Goal: Obtain resource: Obtain resource

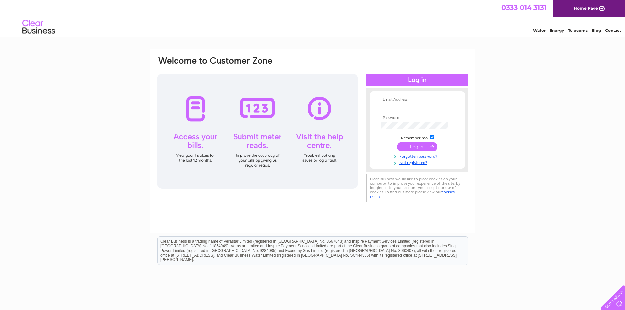
type input "[PERSON_NAME][EMAIL_ADDRESS][DOMAIN_NAME]"
click at [411, 146] on input "submit" at bounding box center [417, 146] width 40 height 9
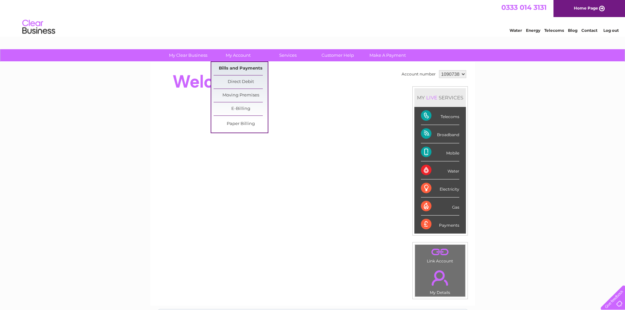
click at [237, 68] on link "Bills and Payments" at bounding box center [240, 68] width 54 height 13
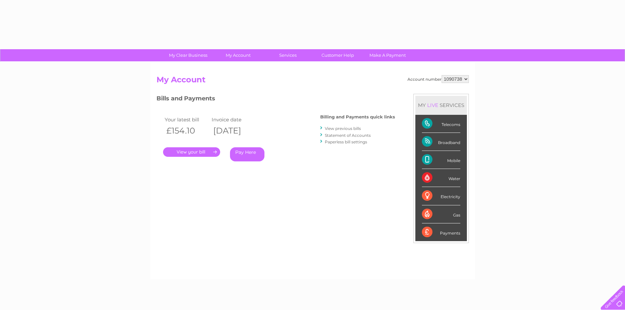
click at [237, 68] on div "Account number 1090738 My Account MY LIVE SERVICES Telecoms Broadband Mobile Wa…" at bounding box center [312, 170] width 325 height 217
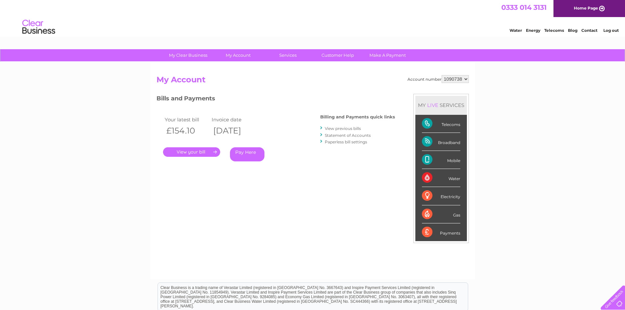
click at [354, 127] on link "View previous bills" at bounding box center [343, 128] width 36 height 5
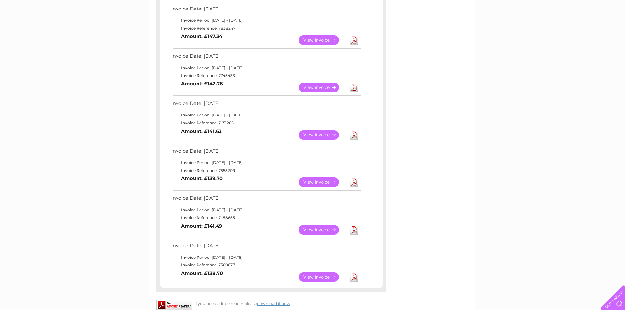
scroll to position [262, 0]
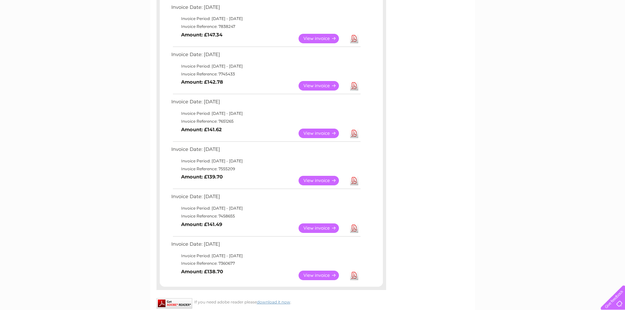
click at [321, 275] on link "View" at bounding box center [322, 276] width 48 height 10
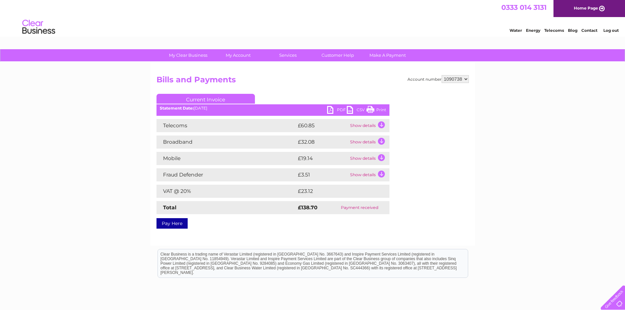
click at [337, 108] on link "PDF" at bounding box center [337, 111] width 20 height 10
click at [331, 110] on link "PDF" at bounding box center [337, 111] width 20 height 10
click at [404, 158] on div "Account number 1090738 Bills and Payments Current Invoice PDF CSV Print" at bounding box center [312, 150] width 312 height 151
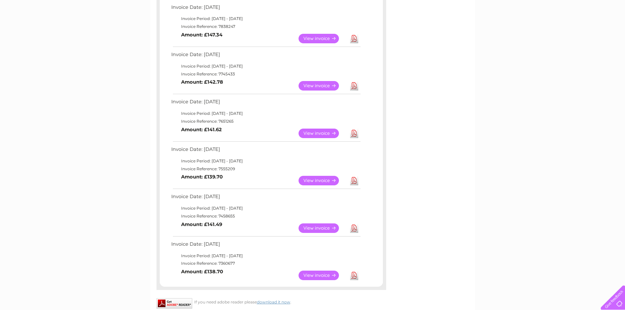
click at [310, 227] on link "View" at bounding box center [322, 228] width 48 height 10
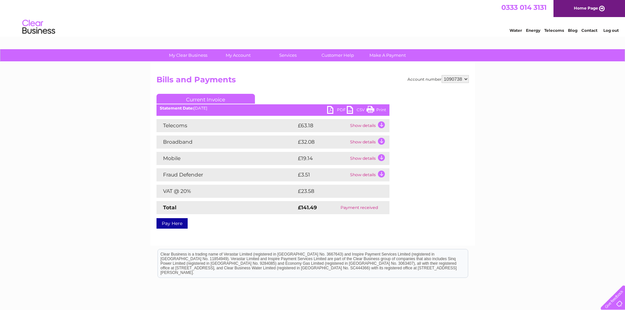
click at [330, 106] on link "PDF" at bounding box center [337, 111] width 20 height 10
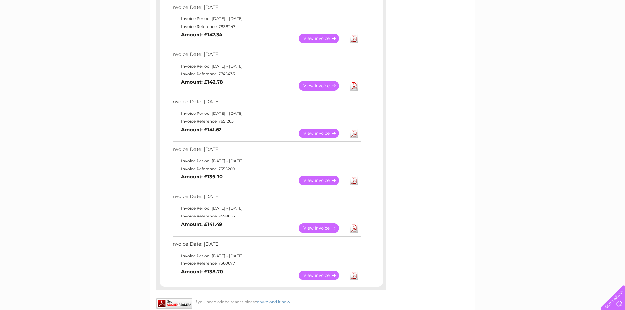
click at [309, 181] on link "View" at bounding box center [322, 181] width 48 height 10
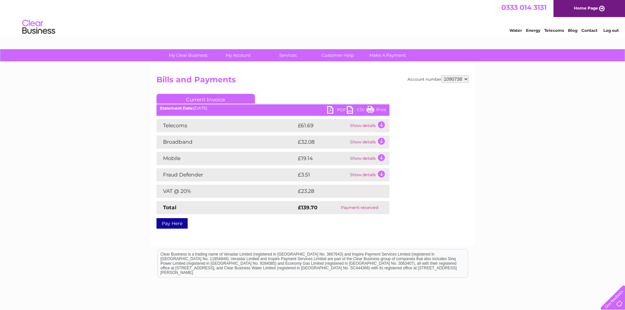
click at [330, 110] on link "PDF" at bounding box center [337, 111] width 20 height 10
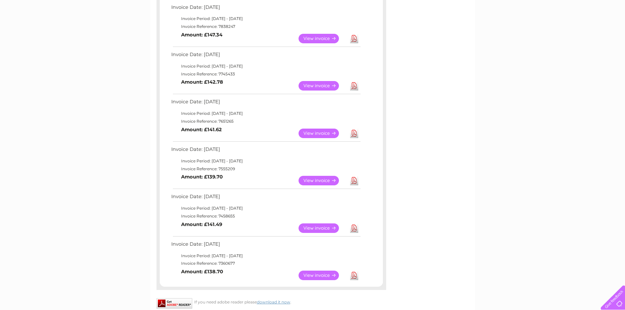
click at [312, 132] on link "View" at bounding box center [322, 134] width 48 height 10
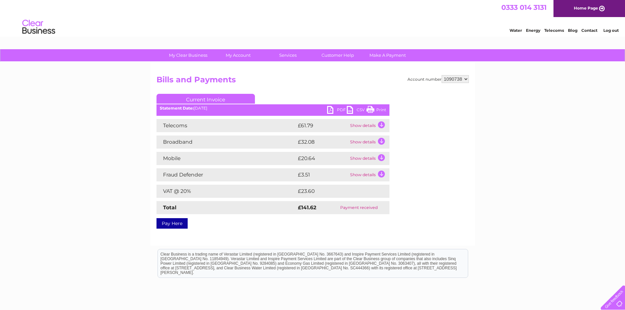
click at [330, 110] on link "PDF" at bounding box center [337, 111] width 20 height 10
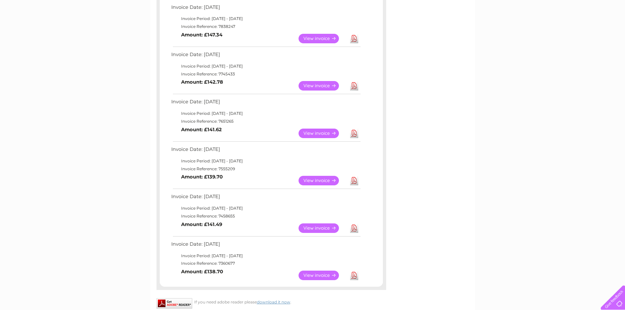
click at [325, 134] on link "View" at bounding box center [322, 134] width 48 height 10
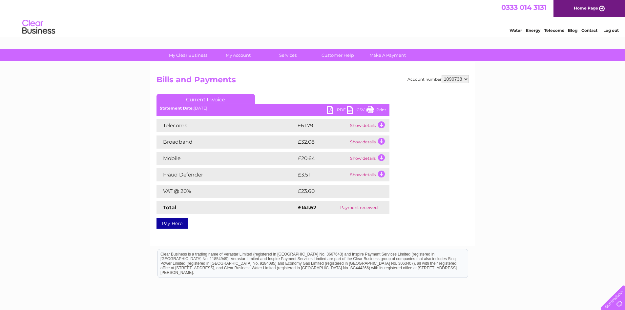
click at [329, 108] on link "PDF" at bounding box center [337, 111] width 20 height 10
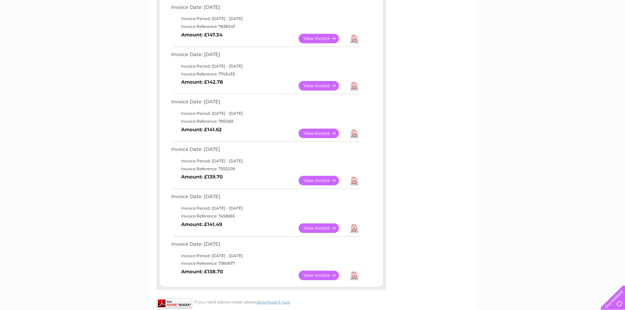
click at [314, 85] on link "View" at bounding box center [322, 86] width 48 height 10
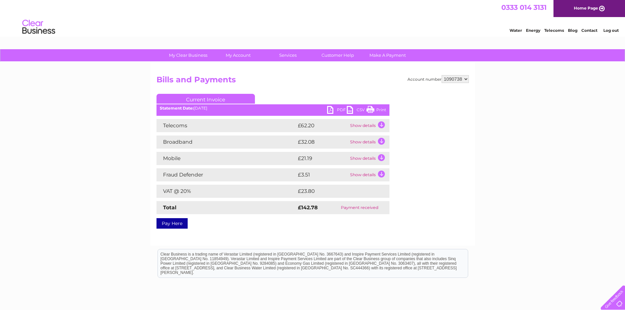
click at [330, 111] on link "PDF" at bounding box center [337, 111] width 20 height 10
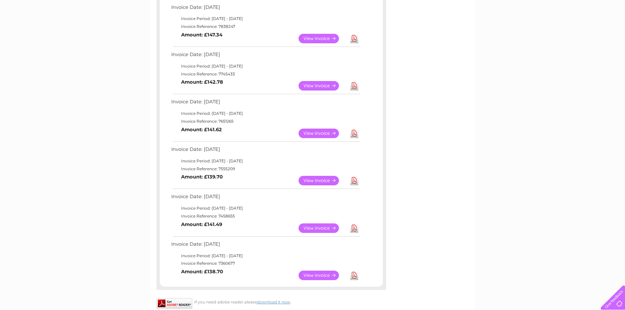
click at [316, 35] on link "View" at bounding box center [322, 39] width 48 height 10
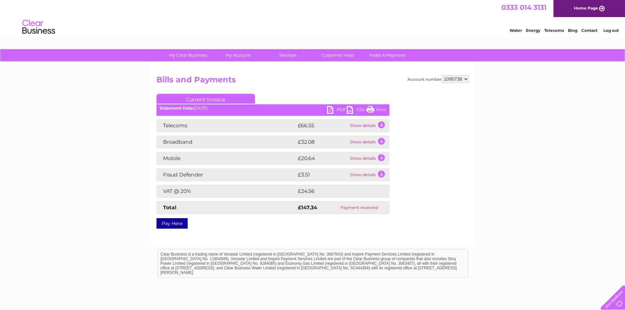
click at [329, 109] on link "PDF" at bounding box center [337, 111] width 20 height 10
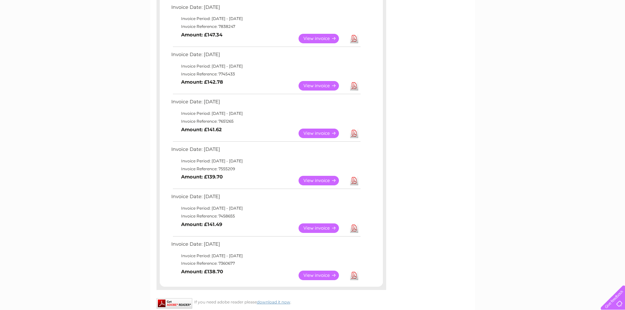
click at [316, 38] on link "View" at bounding box center [322, 39] width 48 height 10
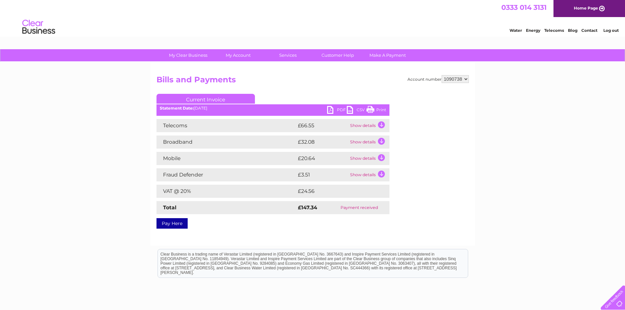
click at [329, 108] on link "PDF" at bounding box center [337, 111] width 20 height 10
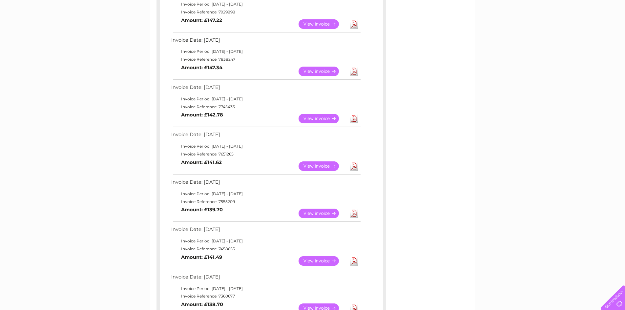
scroll to position [197, 0]
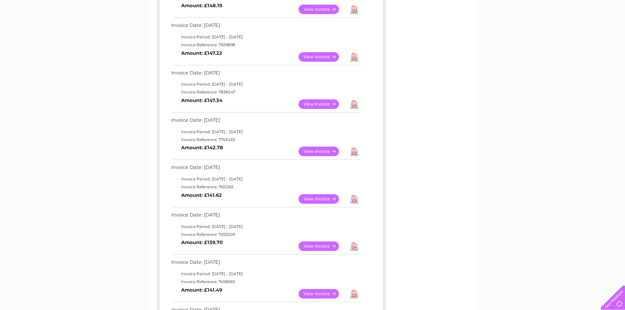
click at [316, 57] on link "View" at bounding box center [322, 57] width 48 height 10
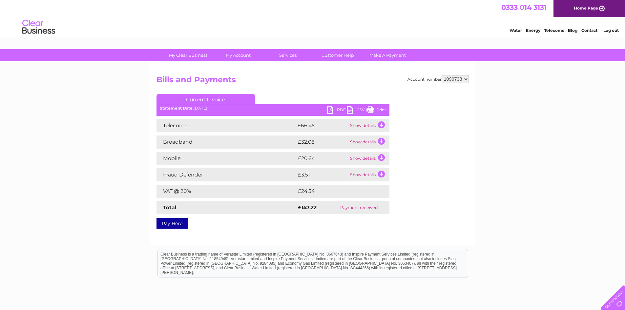
click at [330, 112] on link "PDF" at bounding box center [337, 111] width 20 height 10
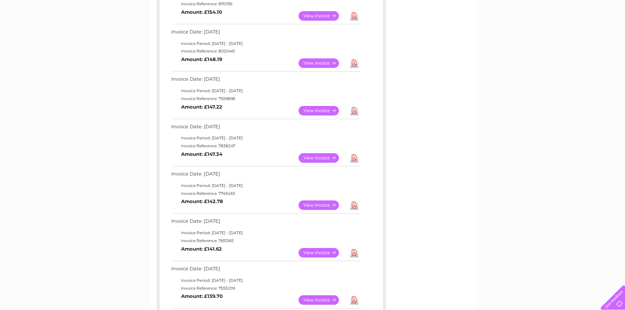
scroll to position [131, 0]
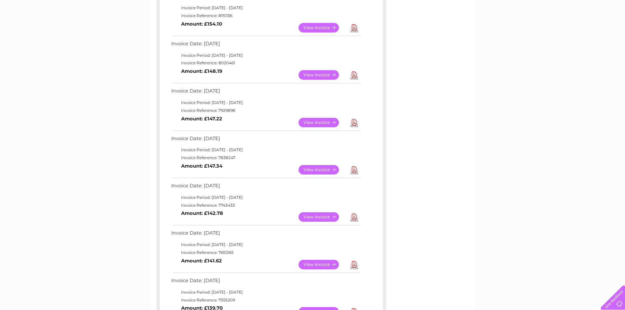
click at [318, 75] on link "View" at bounding box center [322, 75] width 48 height 10
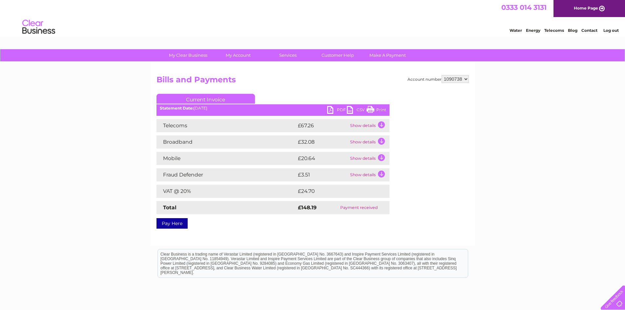
click at [331, 110] on link "PDF" at bounding box center [337, 111] width 20 height 10
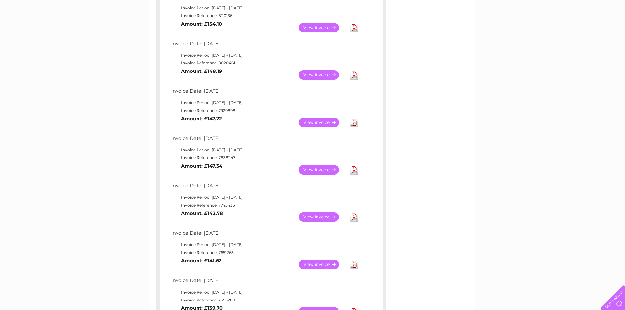
click at [319, 27] on link "View" at bounding box center [322, 28] width 48 height 10
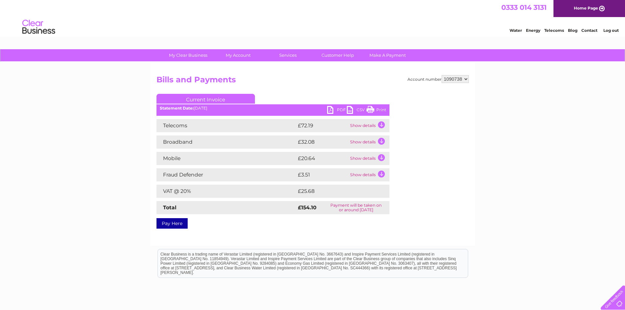
click at [332, 110] on link "PDF" at bounding box center [337, 111] width 20 height 10
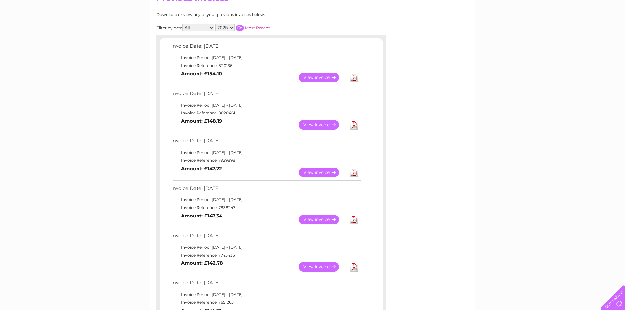
scroll to position [66, 0]
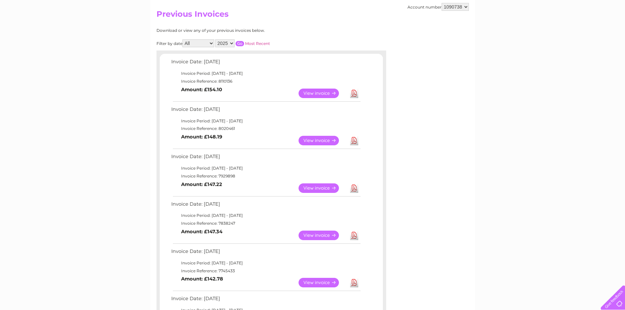
click at [319, 93] on link "View" at bounding box center [322, 94] width 48 height 10
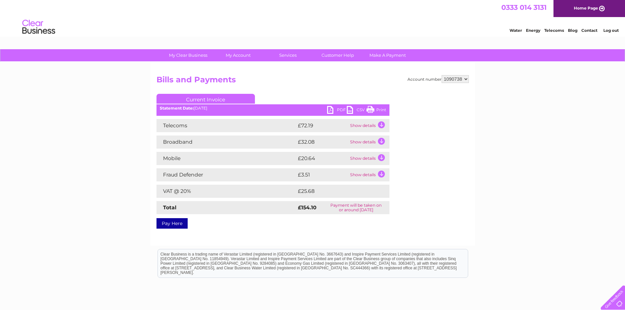
click at [330, 110] on link "PDF" at bounding box center [337, 111] width 20 height 10
